Goal: Navigation & Orientation: Find specific page/section

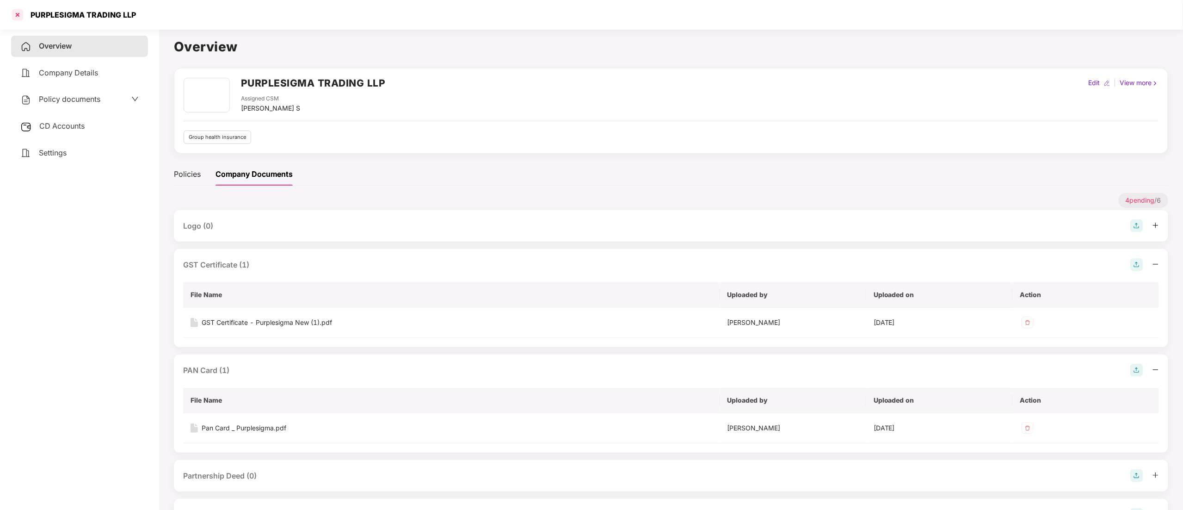
click at [13, 13] on div at bounding box center [17, 14] width 15 height 15
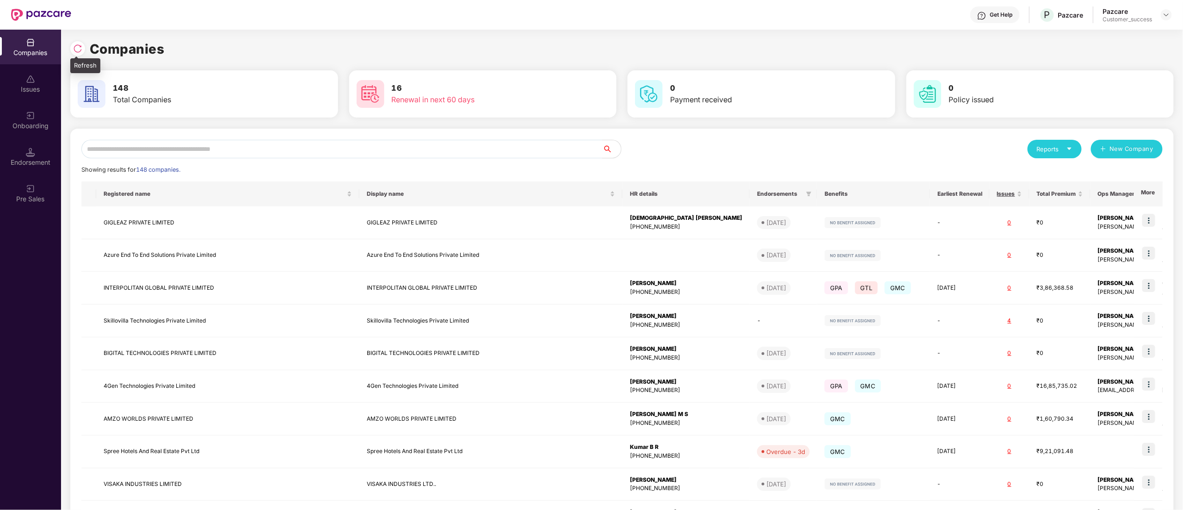
click at [80, 51] on img at bounding box center [77, 48] width 9 height 9
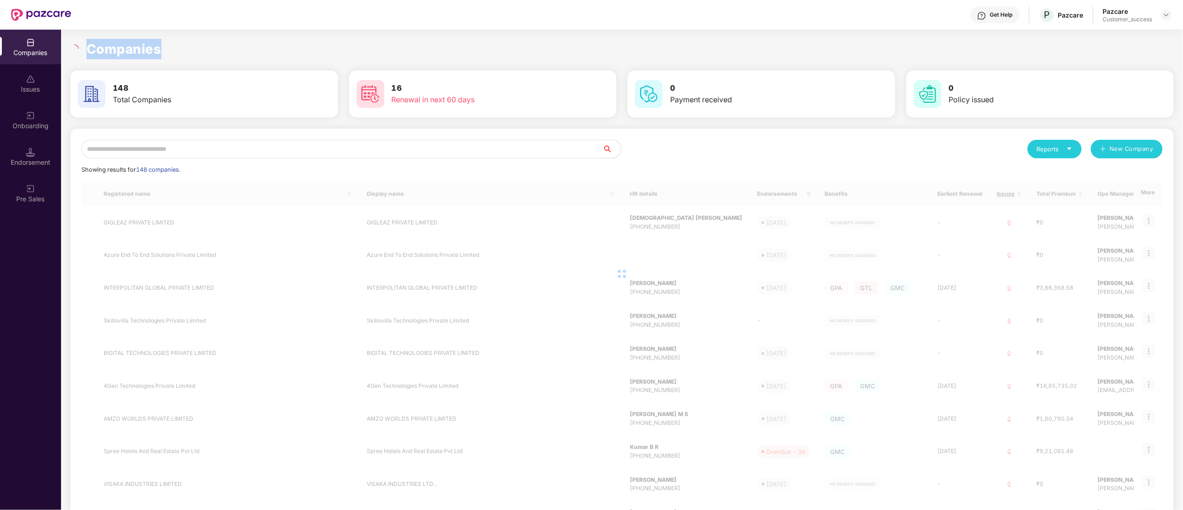
click at [80, 51] on div at bounding box center [75, 48] width 11 height 8
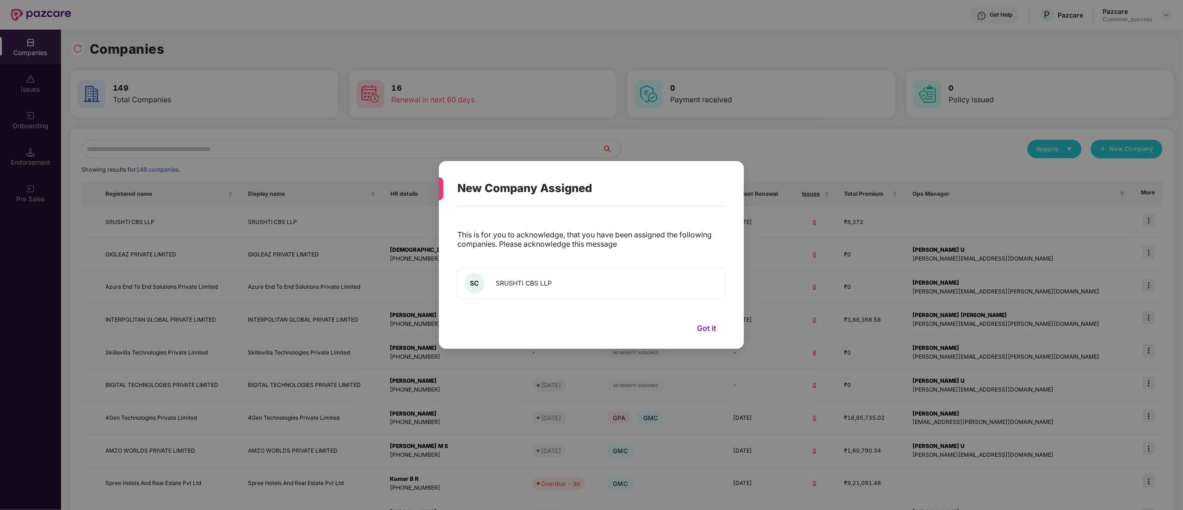
click at [546, 283] on span "SRUSHTI CBS LLP" at bounding box center [524, 283] width 56 height 8
click at [561, 284] on div "SC SRUSHTI CBS LLP" at bounding box center [591, 283] width 268 height 32
click at [692, 318] on div "This is for you to acknowledge, that you have been assigned the following compa…" at bounding box center [591, 272] width 268 height 123
click at [704, 329] on button "Got it" at bounding box center [707, 328] width 38 height 14
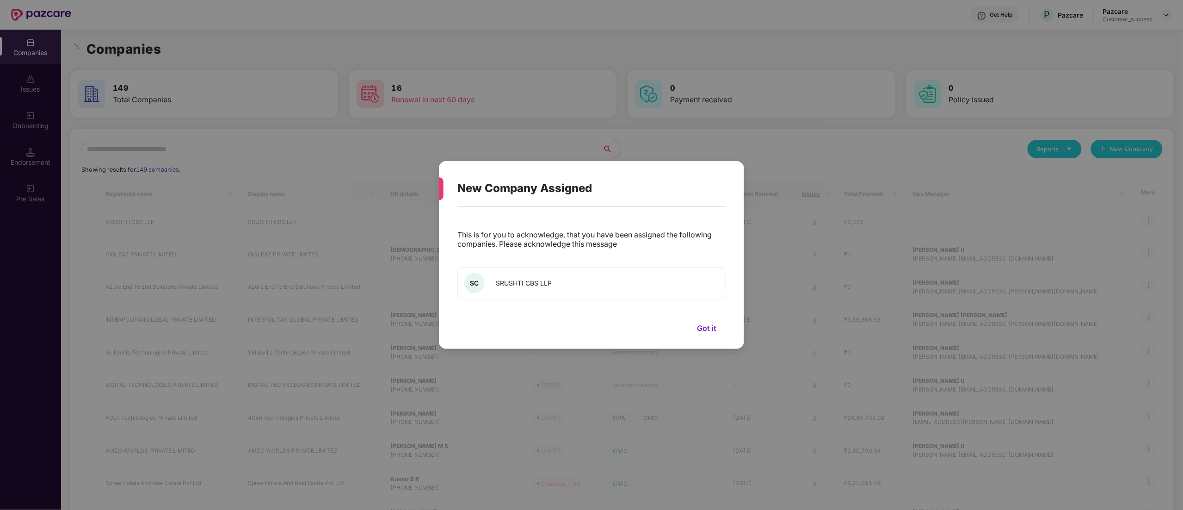
click at [704, 329] on button "Got it" at bounding box center [707, 328] width 38 height 14
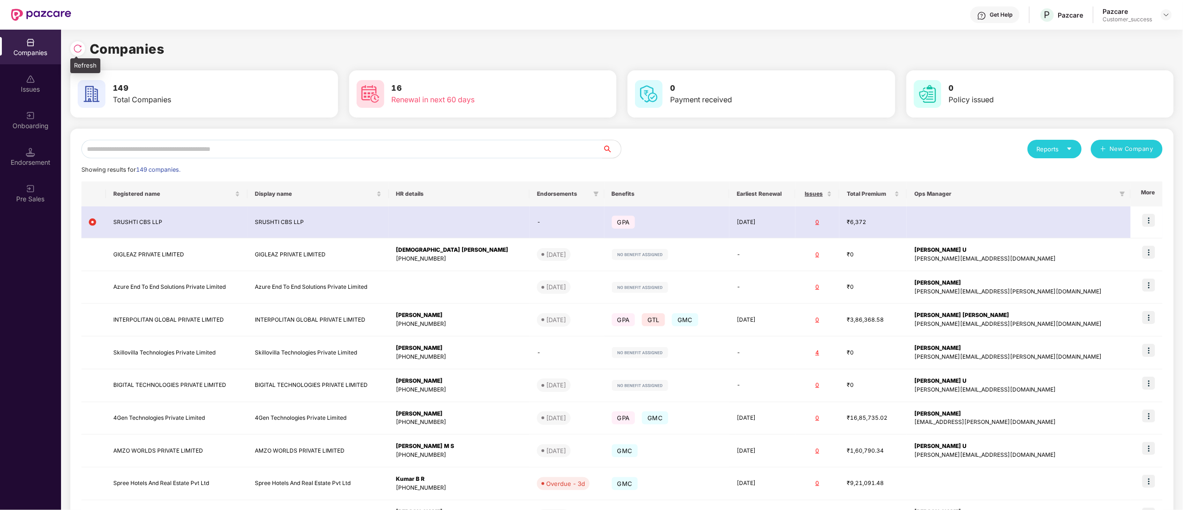
click at [78, 48] on img at bounding box center [77, 48] width 9 height 9
click at [32, 132] on div "Onboarding" at bounding box center [30, 120] width 61 height 35
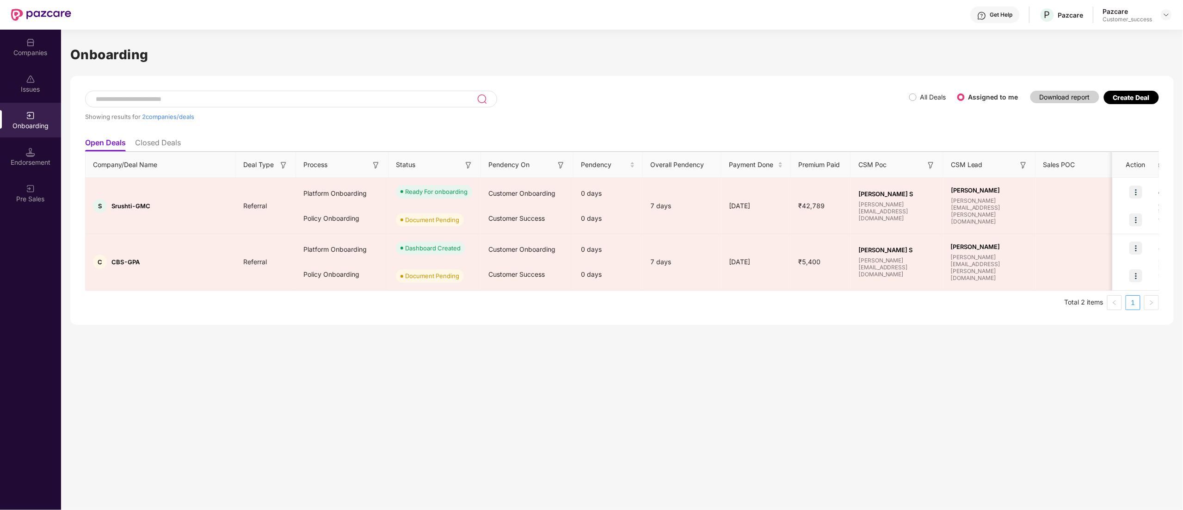
click at [32, 123] on div "Onboarding" at bounding box center [30, 125] width 61 height 9
click at [33, 55] on div "Companies" at bounding box center [30, 52] width 61 height 9
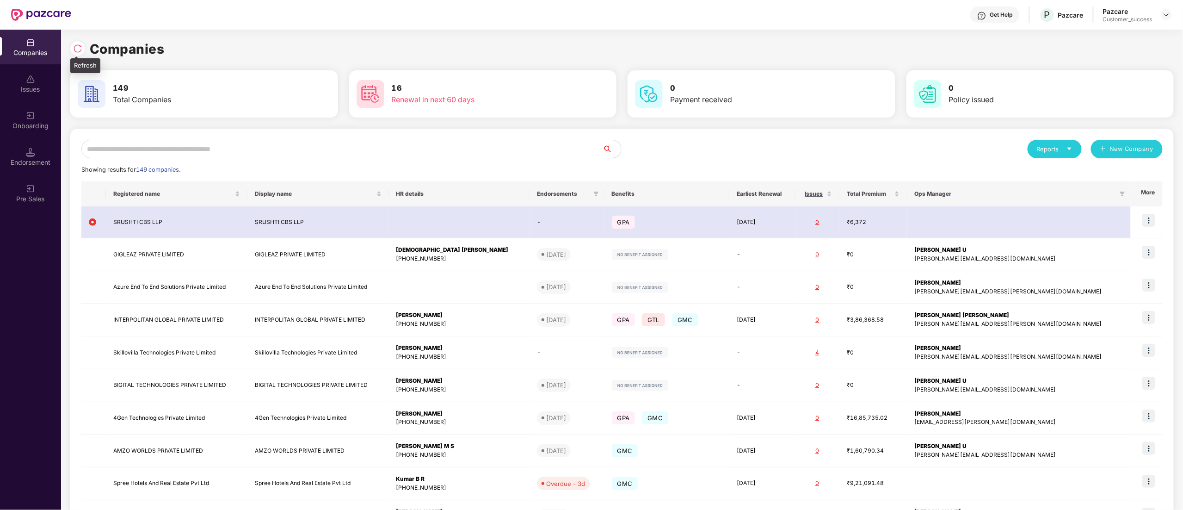
click at [80, 53] on img at bounding box center [77, 48] width 9 height 9
click at [80, 53] on div "Companies" at bounding box center [621, 49] width 1103 height 20
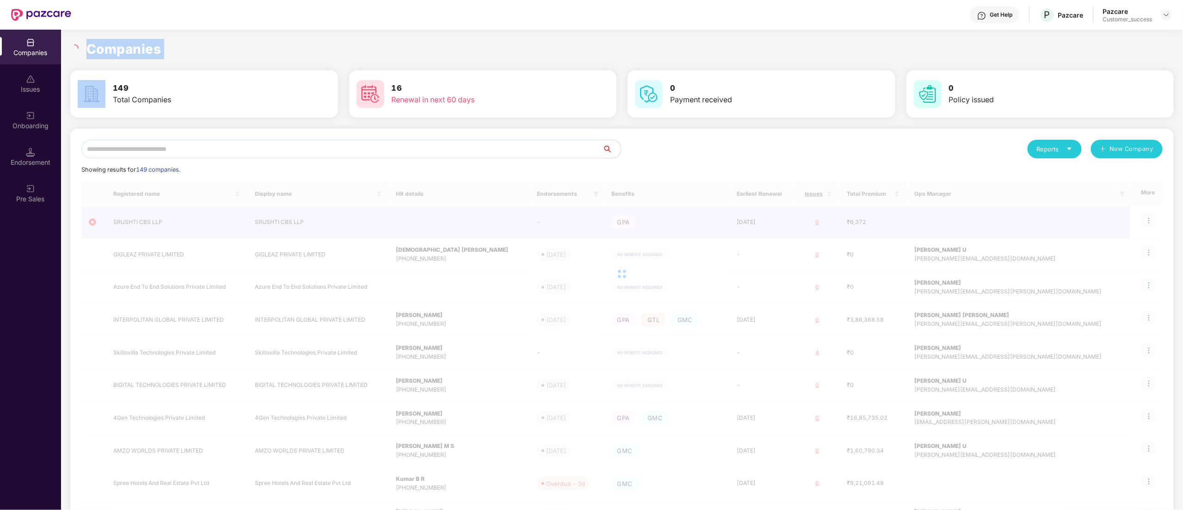
click at [80, 53] on div "Companies" at bounding box center [621, 49] width 1103 height 20
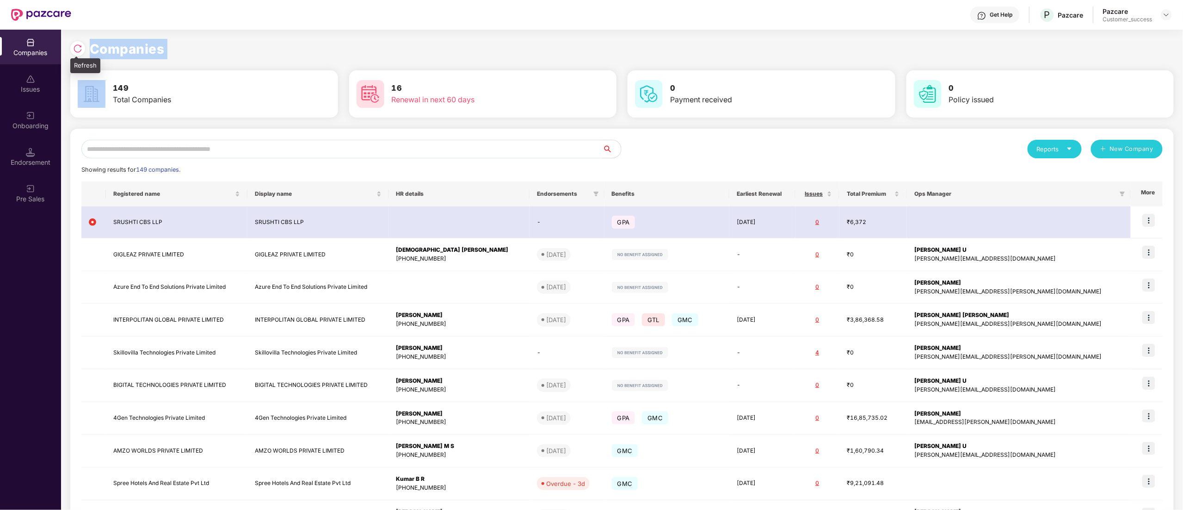
click at [80, 53] on img at bounding box center [77, 48] width 9 height 9
click at [80, 53] on div "Companies" at bounding box center [621, 49] width 1103 height 20
